Goal: Transaction & Acquisition: Purchase product/service

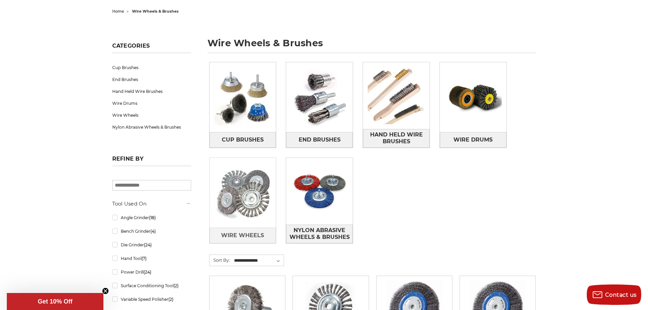
scroll to position [102, 0]
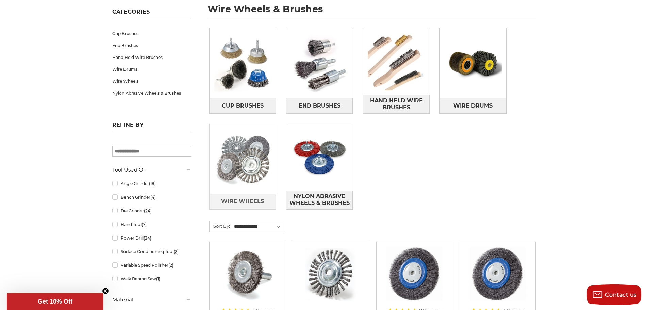
click at [243, 176] on img at bounding box center [243, 159] width 67 height 67
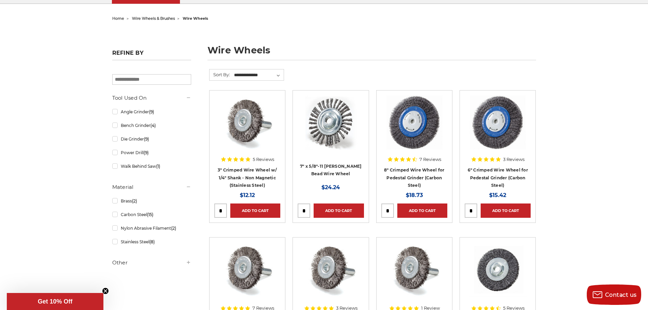
scroll to position [68, 0]
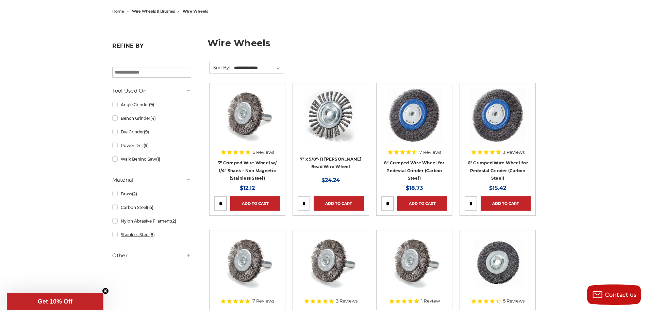
click at [115, 237] on link "Stainless Steel (8)" at bounding box center [151, 235] width 79 height 12
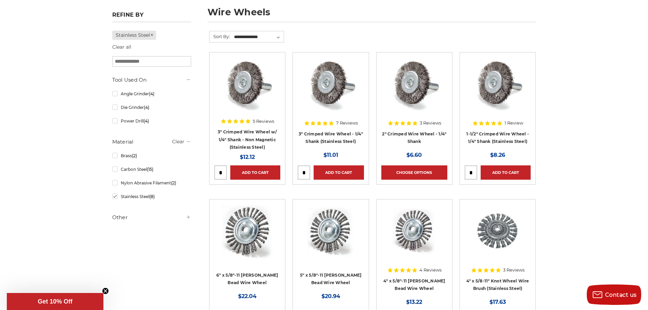
scroll to position [170, 0]
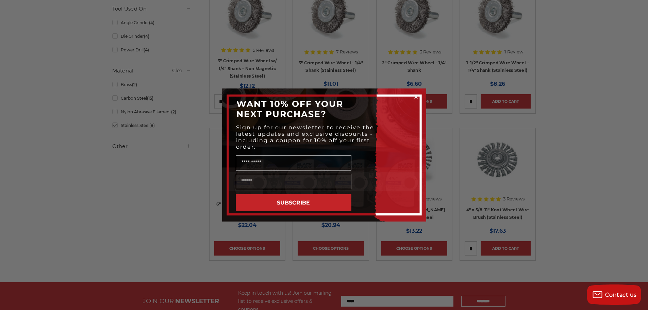
click at [627, 96] on div "Close dialog WANT 10% OFF YOUR NEXT PURCHASE? Sign up for our newsletter to rec…" at bounding box center [324, 155] width 648 height 310
click at [416, 97] on icon "Close dialog" at bounding box center [416, 97] width 3 height 3
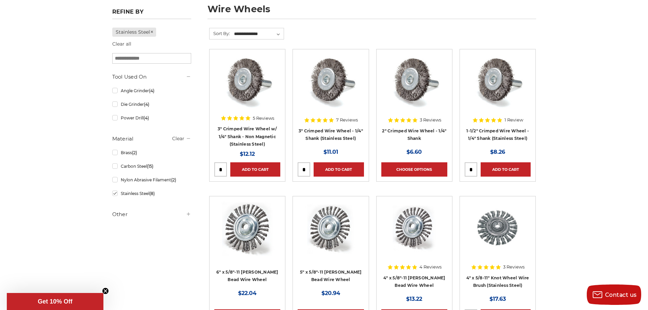
scroll to position [34, 0]
